Goal: Entertainment & Leisure: Consume media (video, audio)

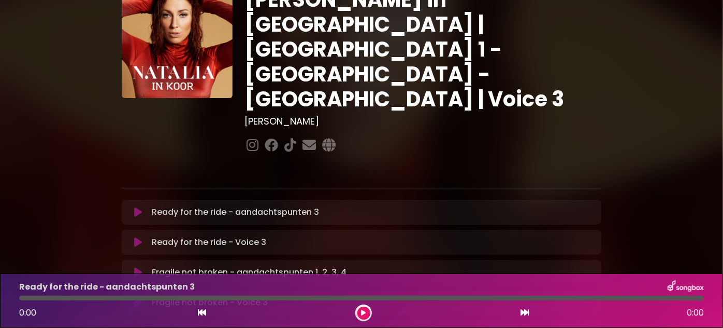
scroll to position [94, 0]
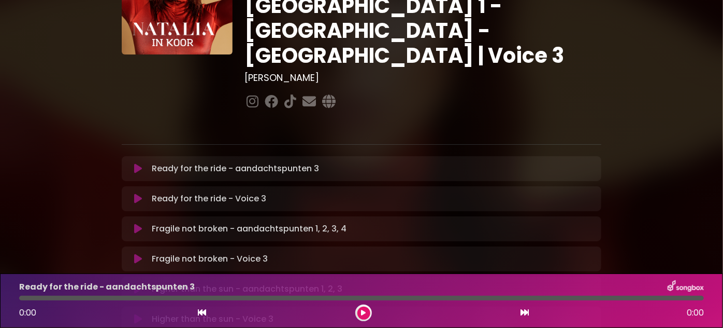
click at [225, 156] on div "Ready for the ride - aandachtspunten 3 Loading Track... Name Email" at bounding box center [362, 168] width 480 height 25
click at [224, 162] on p "Ready for the ride - aandachtspunten 3 Loading Track..." at bounding box center [235, 168] width 167 height 12
click at [139, 163] on icon at bounding box center [138, 168] width 8 height 10
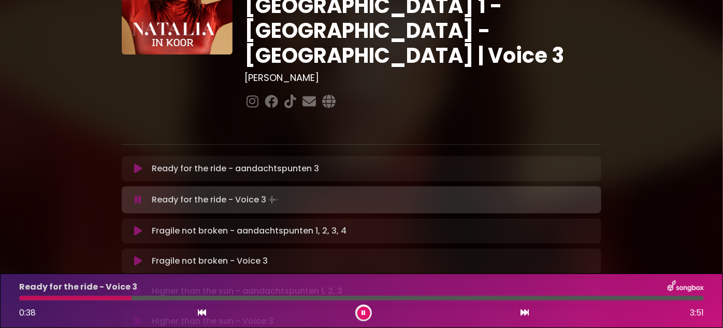
click at [372, 310] on div at bounding box center [363, 312] width 17 height 17
click at [360, 315] on button at bounding box center [364, 312] width 13 height 13
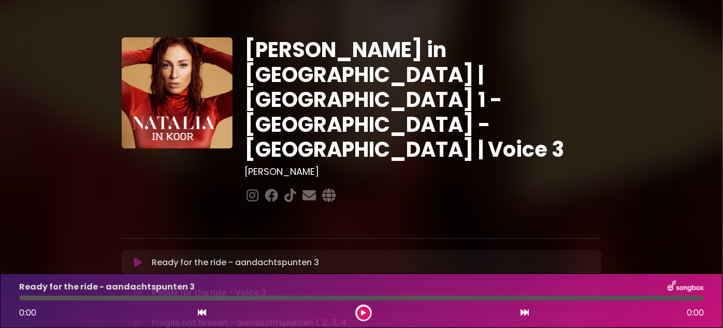
click at [141, 257] on icon at bounding box center [138, 262] width 8 height 10
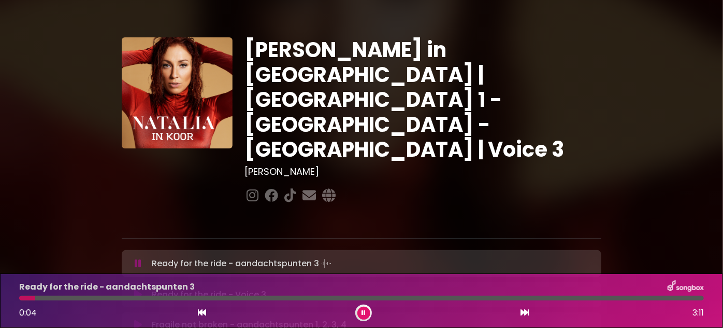
click at [142, 319] on button at bounding box center [138, 324] width 20 height 10
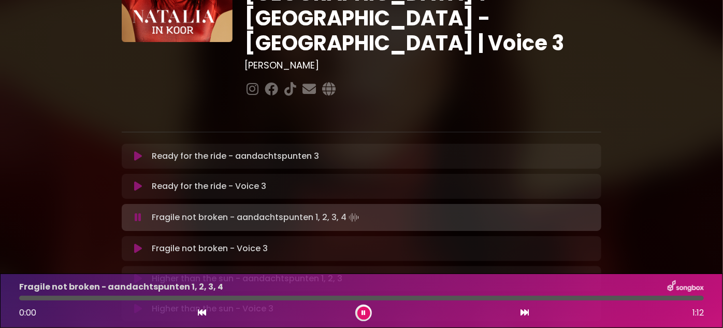
scroll to position [141, 0]
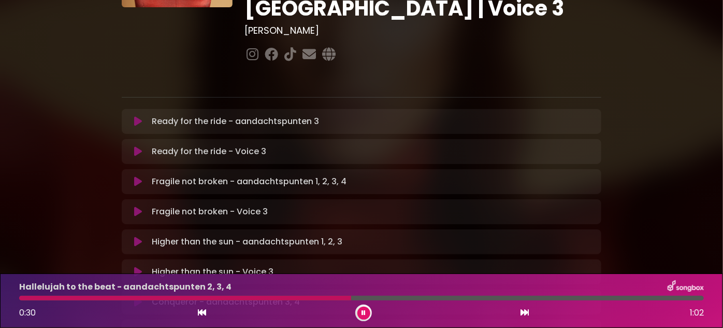
click at [369, 311] on button at bounding box center [364, 312] width 13 height 13
